Goal: Task Accomplishment & Management: Manage account settings

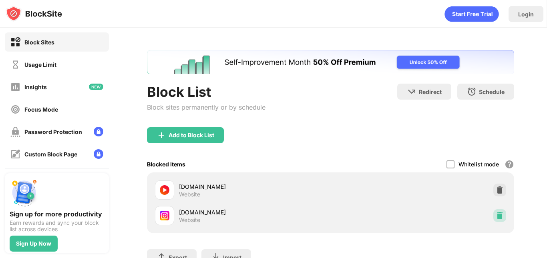
click at [496, 213] on img at bounding box center [499, 216] width 8 height 8
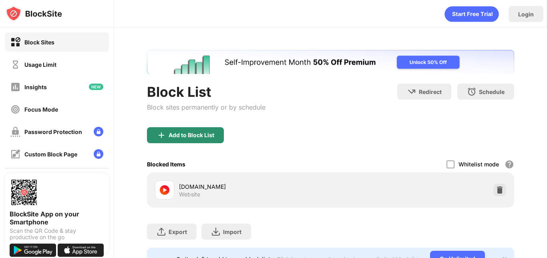
click at [191, 130] on div "Add to Block List" at bounding box center [185, 135] width 77 height 16
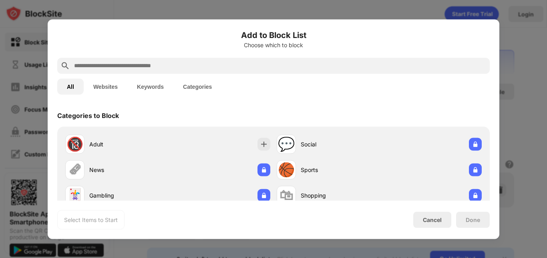
click at [185, 67] on input "text" at bounding box center [279, 66] width 413 height 10
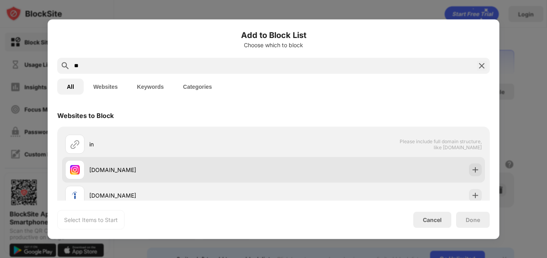
type input "**"
click at [243, 174] on div "[DOMAIN_NAME]" at bounding box center [169, 169] width 208 height 19
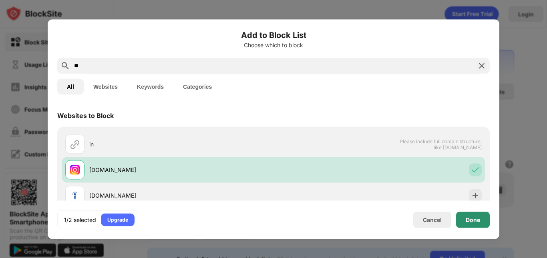
drag, startPoint x: 465, startPoint y: 220, endPoint x: 473, endPoint y: 124, distance: 96.7
click at [465, 220] on div "Done" at bounding box center [473, 220] width 34 height 16
